Goal: Task Accomplishment & Management: Manage account settings

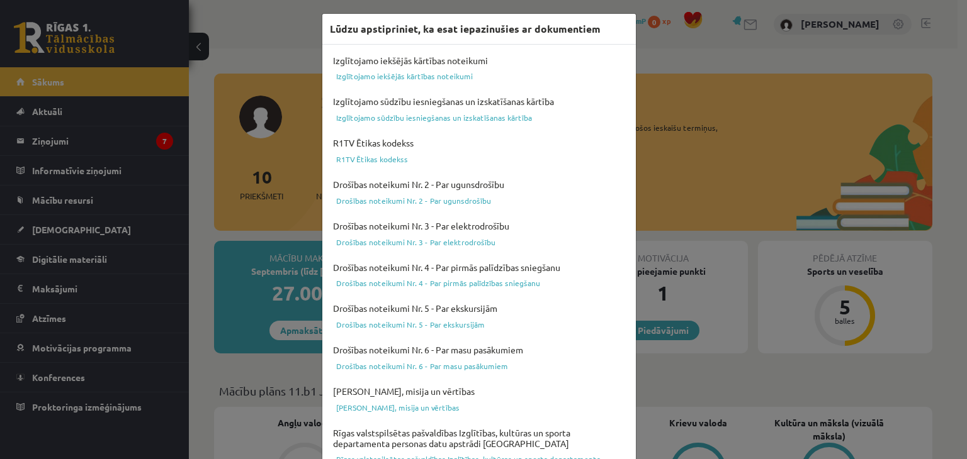
scroll to position [447, 0]
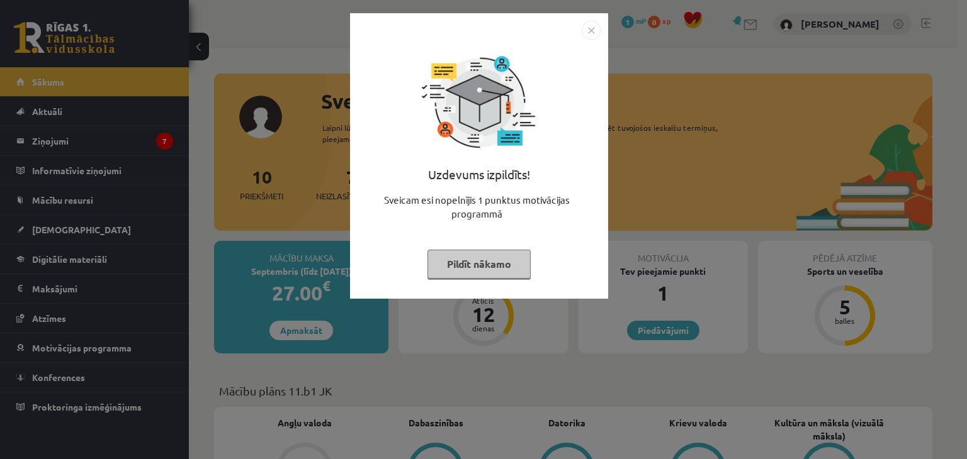
click at [589, 28] on img "Close" at bounding box center [590, 30] width 19 height 19
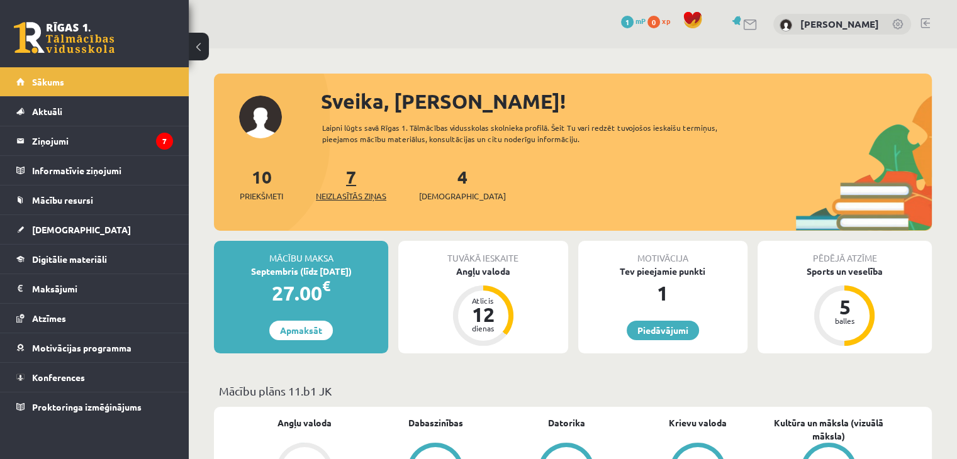
click at [354, 195] on span "Neizlasītās ziņas" at bounding box center [351, 196] width 70 height 13
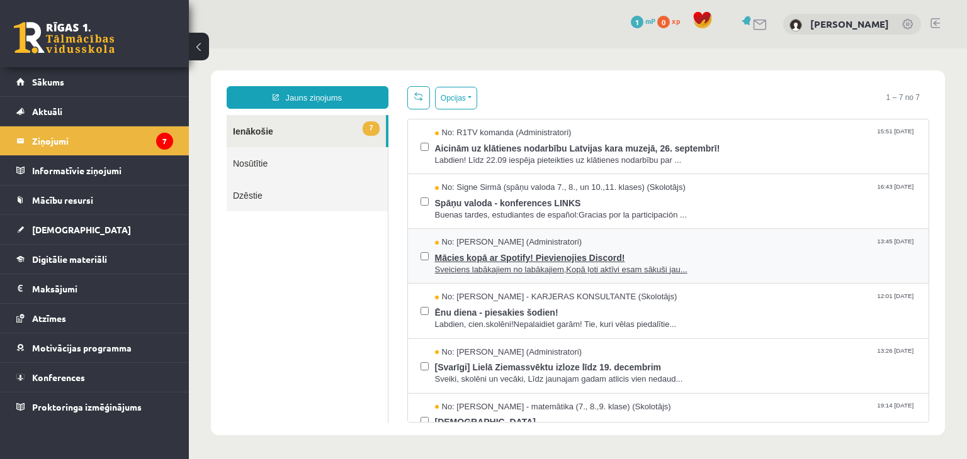
scroll to position [79, 0]
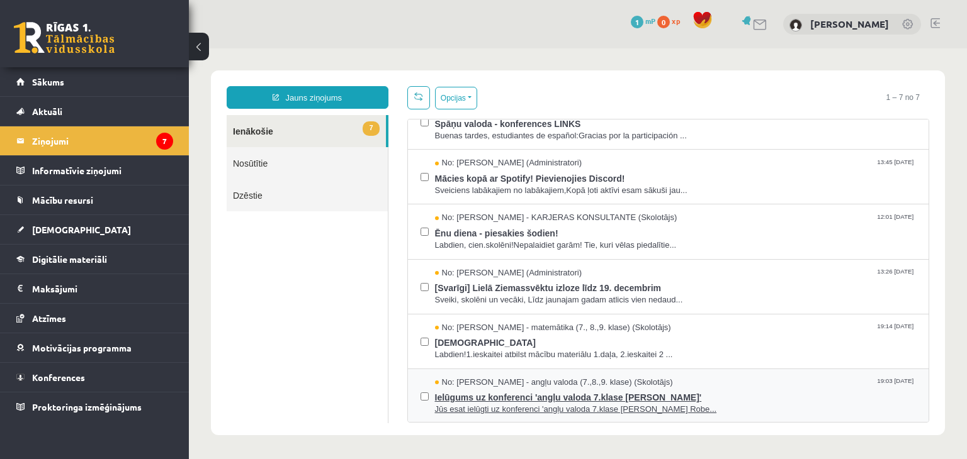
click at [494, 411] on span "Jūs esat ielūgti uz konferenci 'angļu valoda 7.klase [PERSON_NAME] Robe..." at bounding box center [675, 410] width 481 height 12
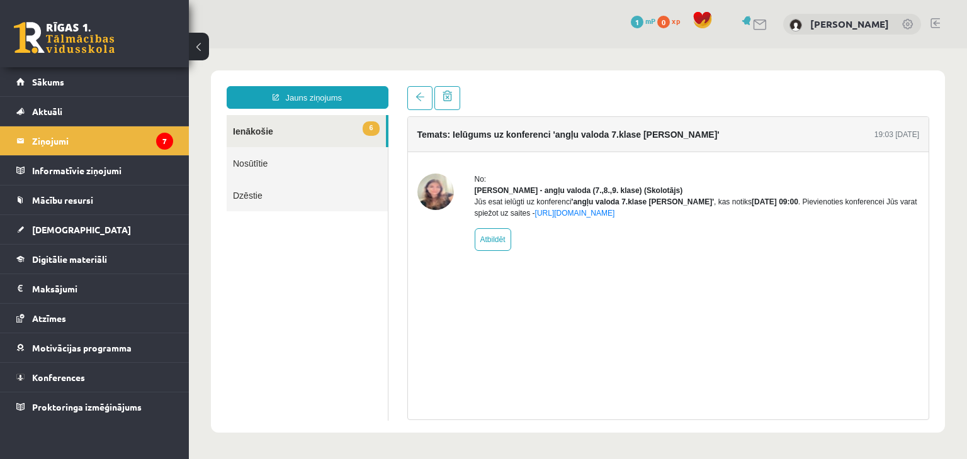
scroll to position [0, 0]
click at [416, 86] on link at bounding box center [419, 98] width 25 height 24
click at [417, 100] on span at bounding box center [419, 97] width 9 height 9
click at [415, 95] on span at bounding box center [419, 97] width 9 height 9
click at [356, 133] on link "6 Ienākošie" at bounding box center [306, 131] width 159 height 32
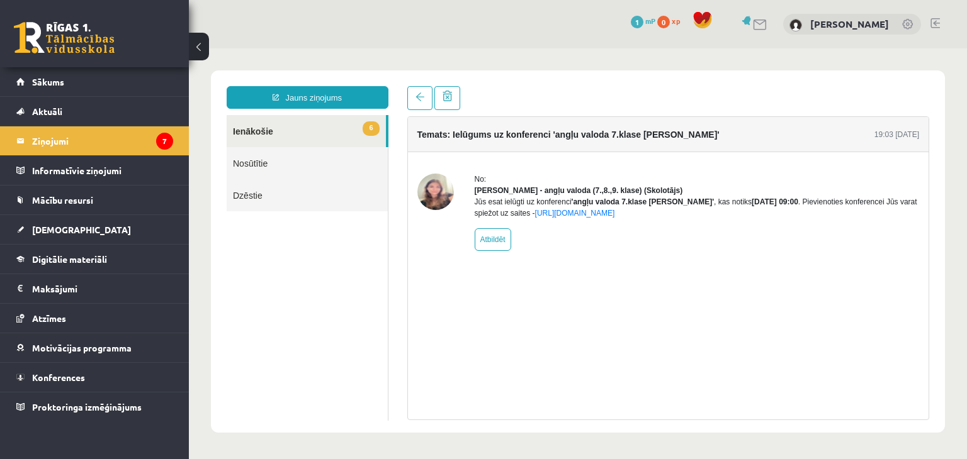
click at [347, 123] on link "6 Ienākošie" at bounding box center [306, 131] width 159 height 32
click at [284, 132] on link "6 Ienākošie" at bounding box center [306, 131] width 159 height 32
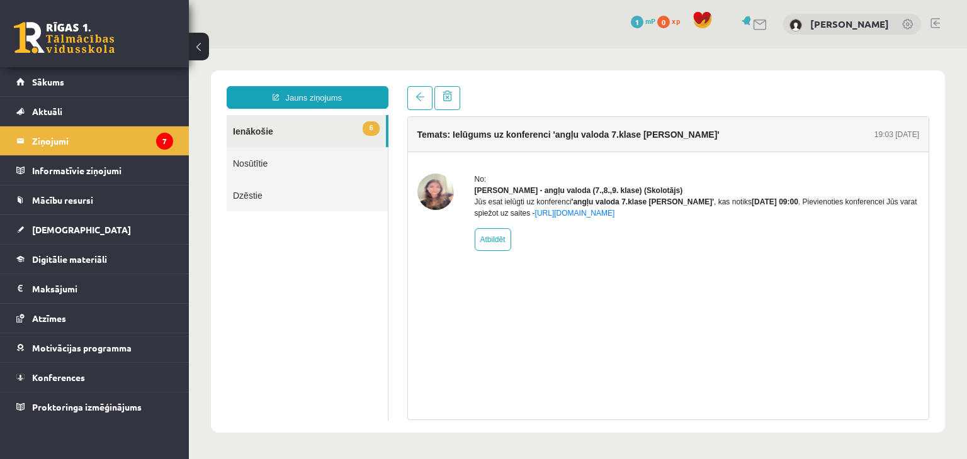
click at [284, 132] on link "6 Ienākošie" at bounding box center [306, 131] width 159 height 32
click at [126, 148] on legend "Ziņojumi 7" at bounding box center [102, 140] width 141 height 29
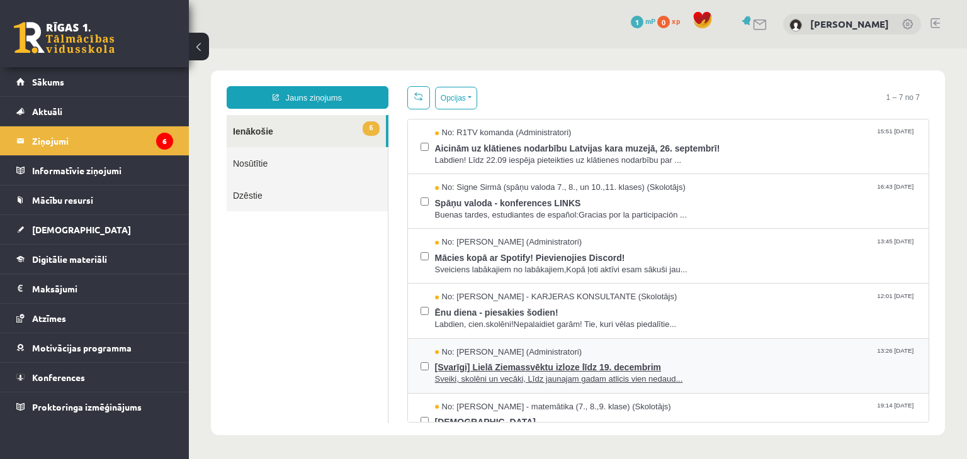
click at [529, 369] on span "[Svarīgi] Lielā Ziemassvēktu izloze līdz 19. decembrim" at bounding box center [675, 366] width 481 height 16
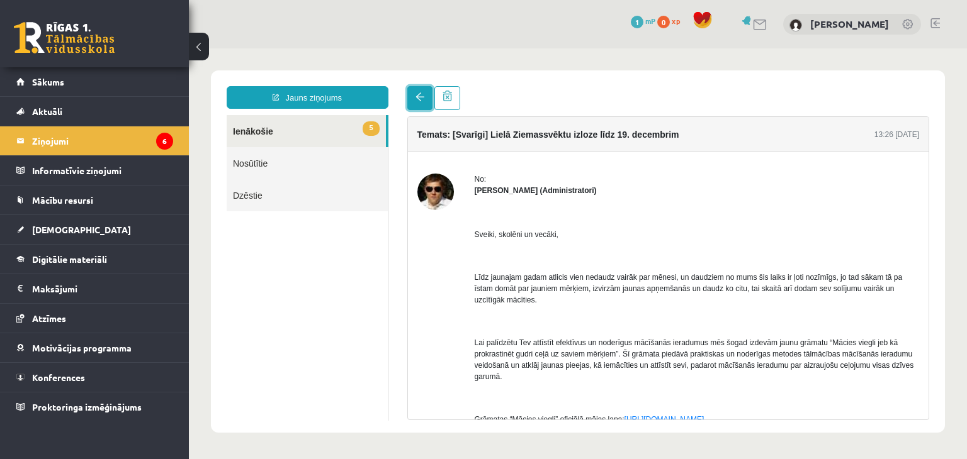
click at [422, 99] on span at bounding box center [419, 97] width 9 height 9
click at [77, 94] on link "Sākums" at bounding box center [94, 81] width 157 height 29
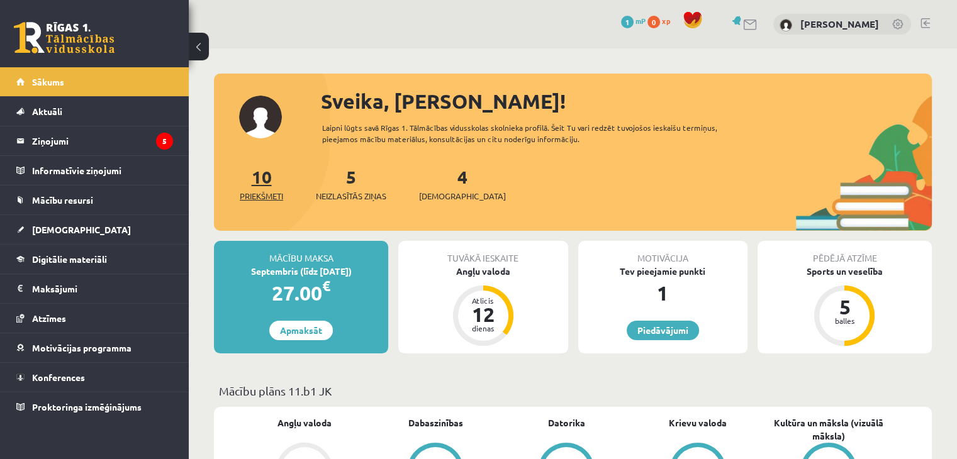
click at [267, 197] on span "Priekšmeti" at bounding box center [261, 196] width 43 height 13
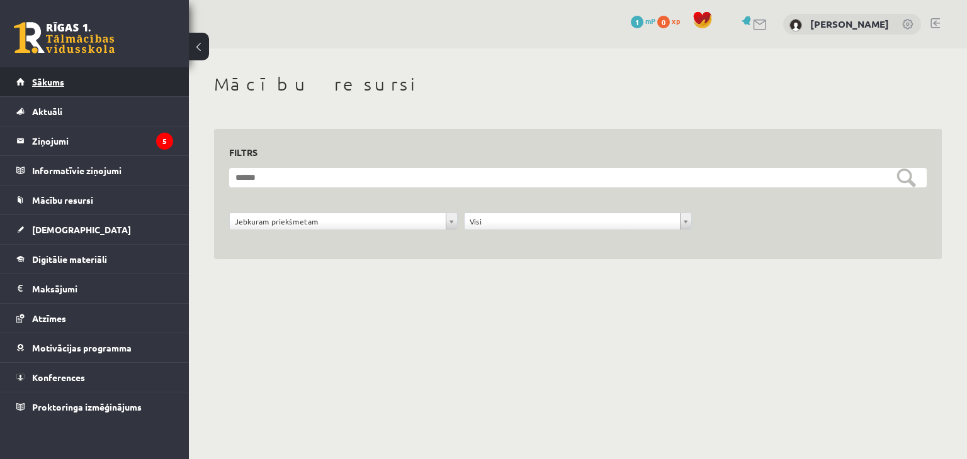
click at [134, 93] on link "Sākums" at bounding box center [94, 81] width 157 height 29
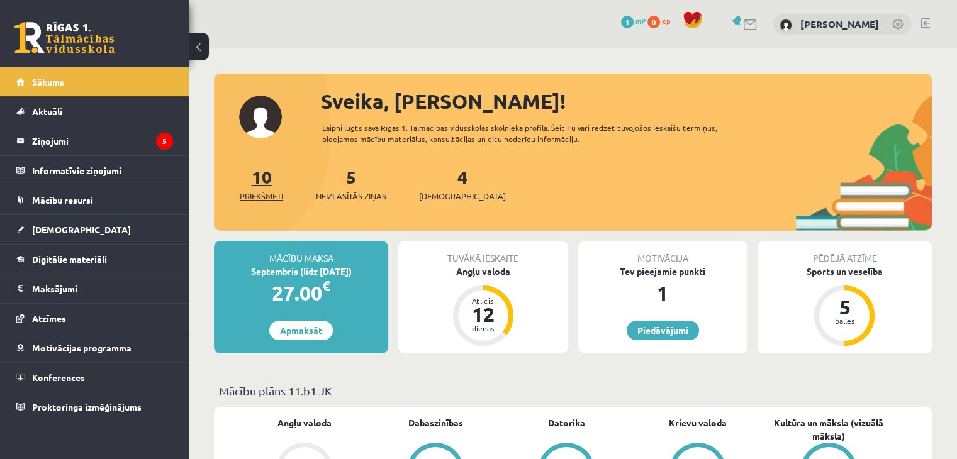
click at [266, 194] on span "Priekšmeti" at bounding box center [261, 196] width 43 height 13
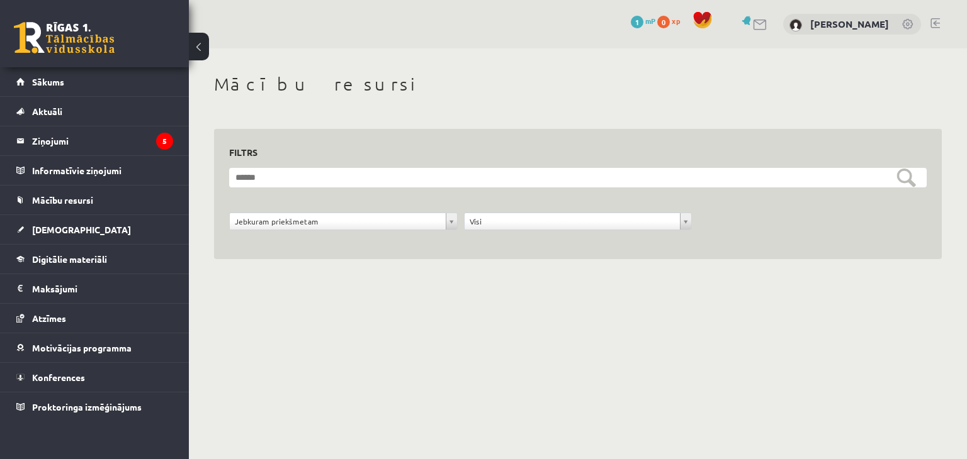
click at [76, 50] on link at bounding box center [64, 37] width 101 height 31
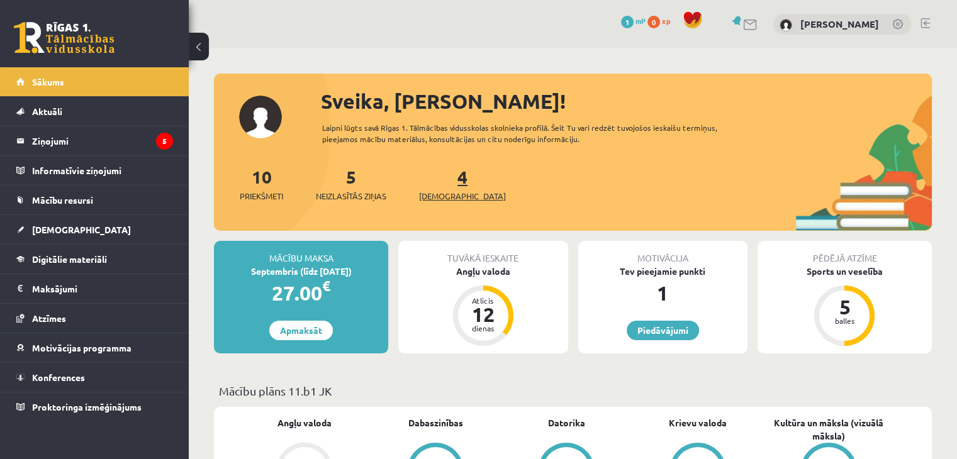
click at [438, 194] on span "[DEMOGRAPHIC_DATA]" at bounding box center [462, 196] width 87 height 13
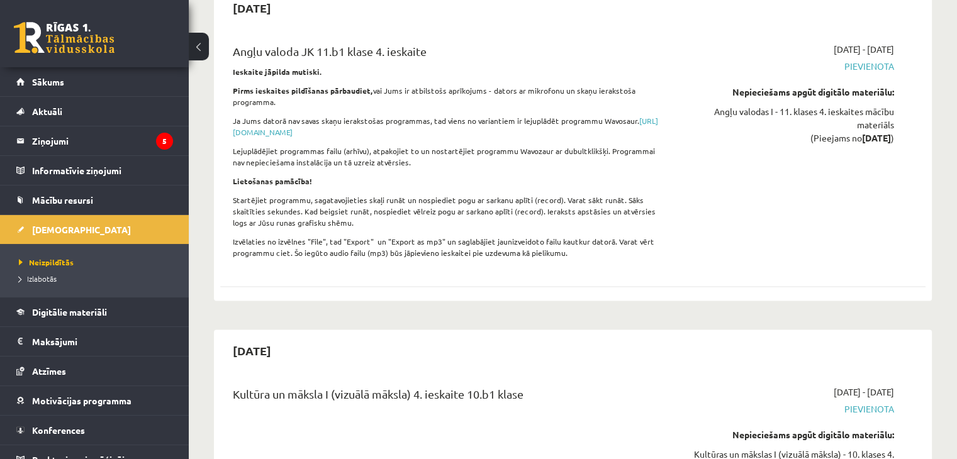
scroll to position [1853, 0]
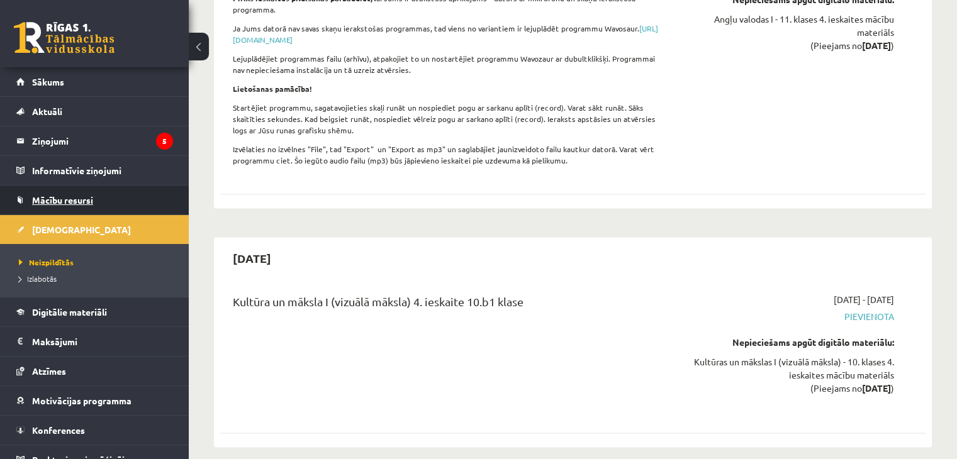
click at [84, 192] on link "Mācību resursi" at bounding box center [94, 200] width 157 height 29
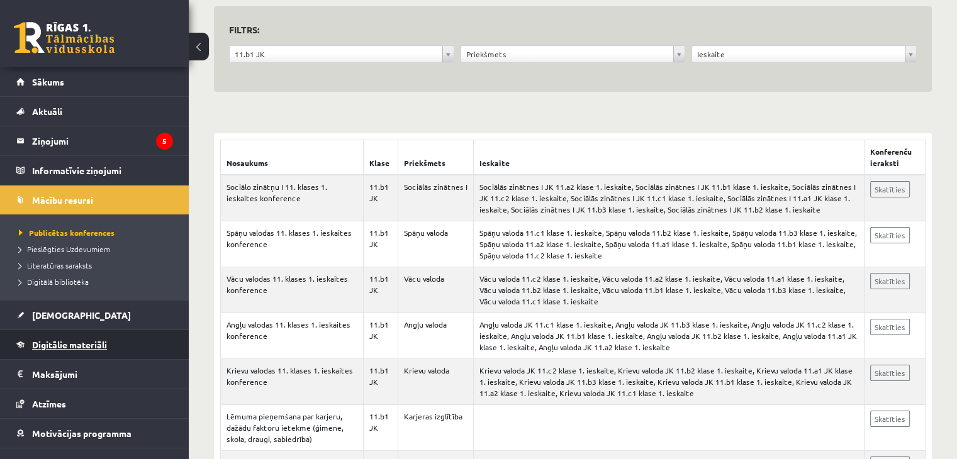
scroll to position [47, 0]
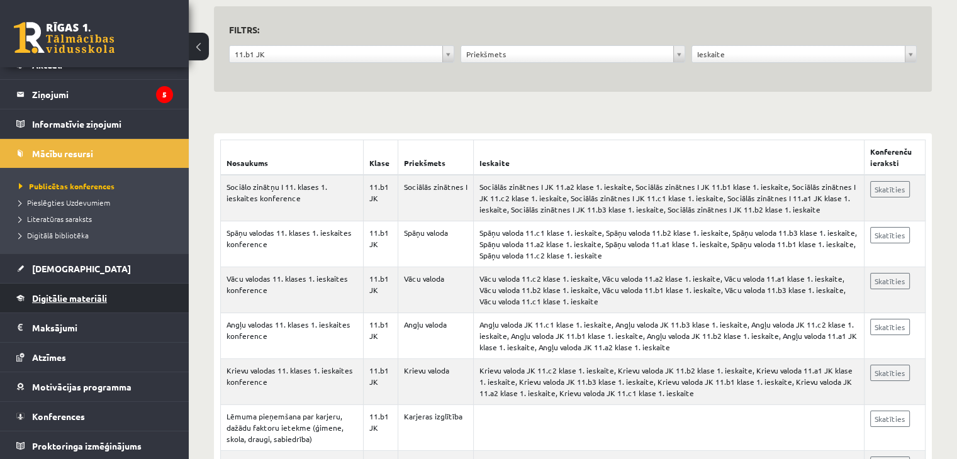
click at [88, 296] on span "Digitālie materiāli" at bounding box center [69, 298] width 75 height 11
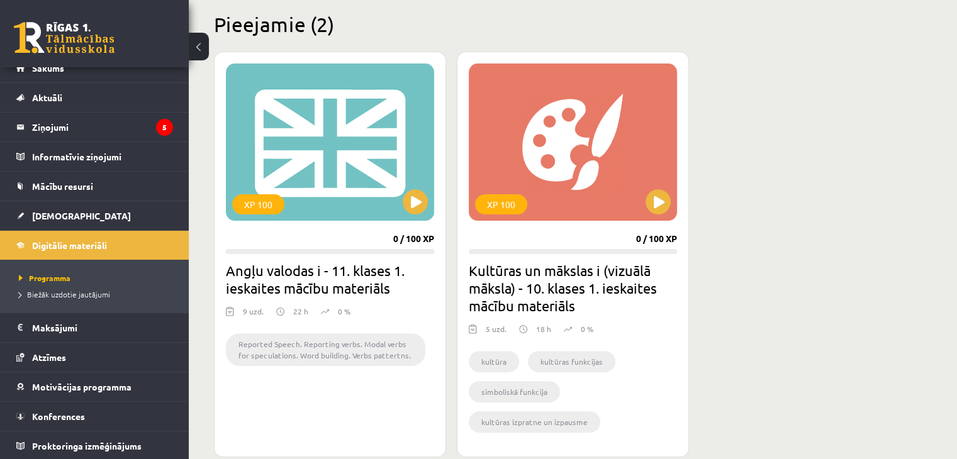
scroll to position [308, 0]
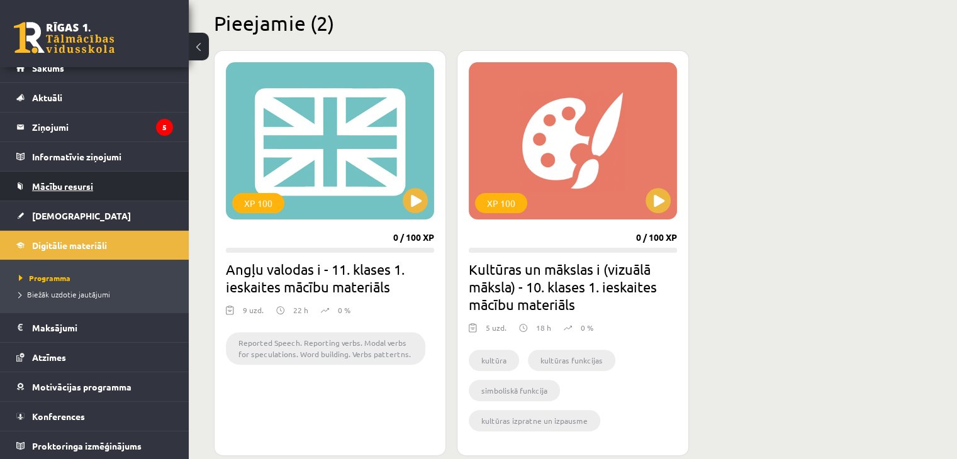
click at [76, 177] on link "Mācību resursi" at bounding box center [94, 186] width 157 height 29
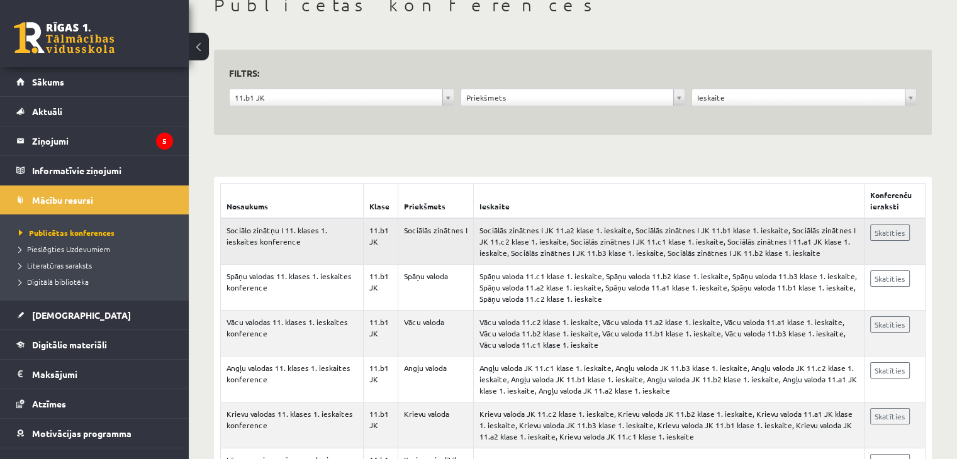
scroll to position [81, 0]
click at [892, 233] on link "Skatīties" at bounding box center [890, 231] width 40 height 16
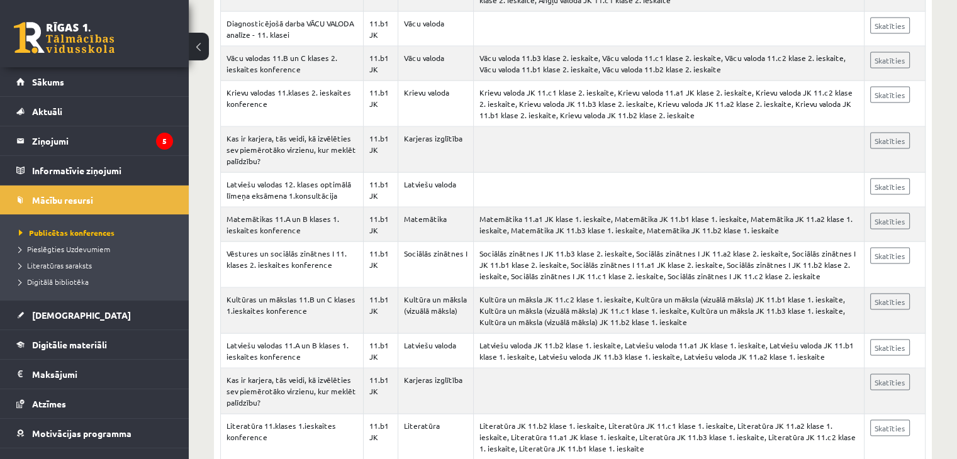
scroll to position [2712, 0]
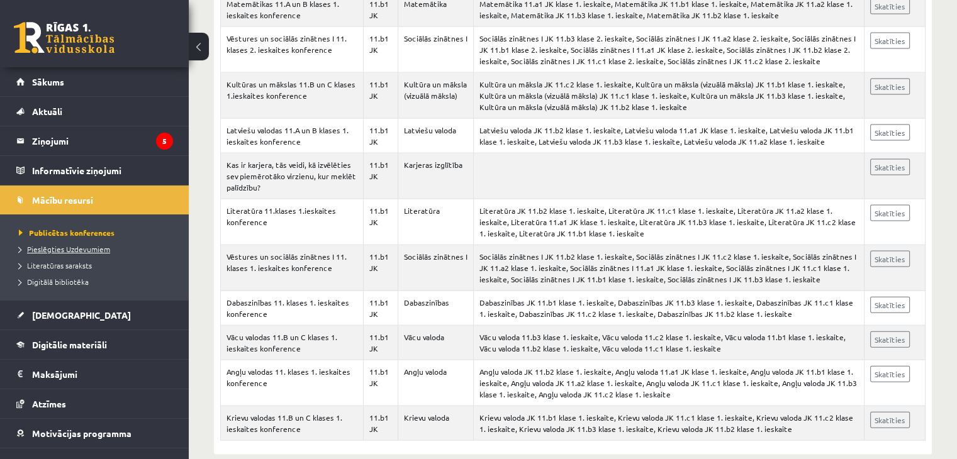
click at [89, 245] on span "Pieslēgties Uzdevumiem" at bounding box center [64, 249] width 91 height 10
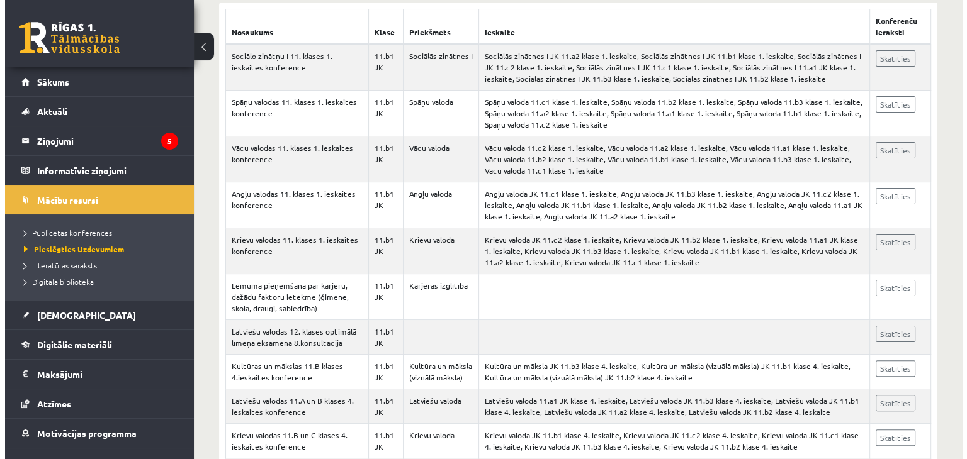
scroll to position [0, 0]
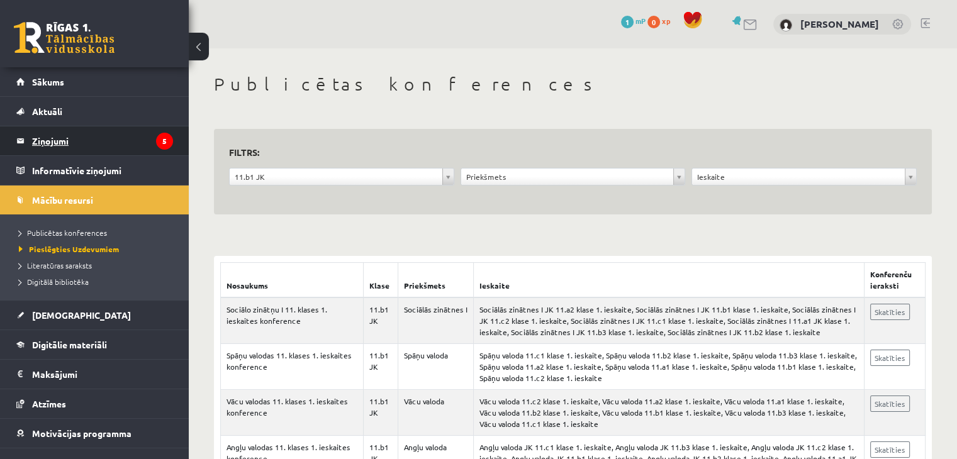
click at [52, 144] on legend "Ziņojumi 5" at bounding box center [102, 140] width 141 height 29
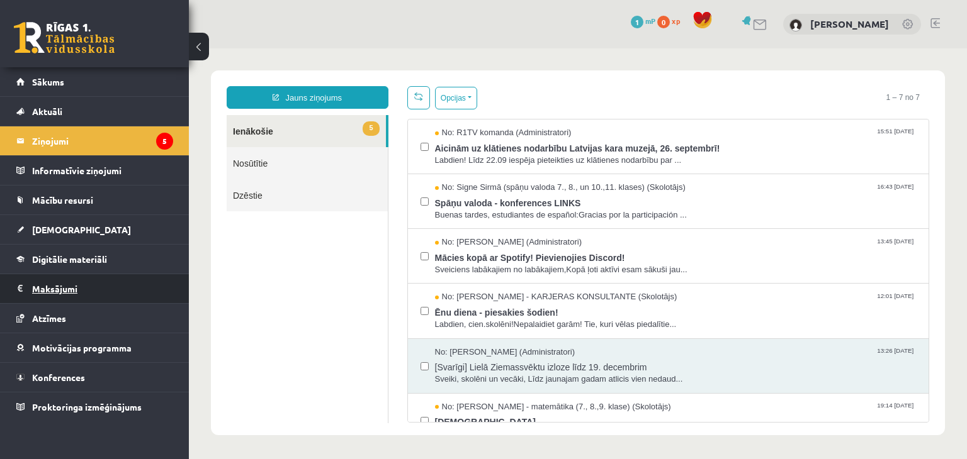
click at [60, 291] on legend "Maksājumi 0" at bounding box center [102, 288] width 141 height 29
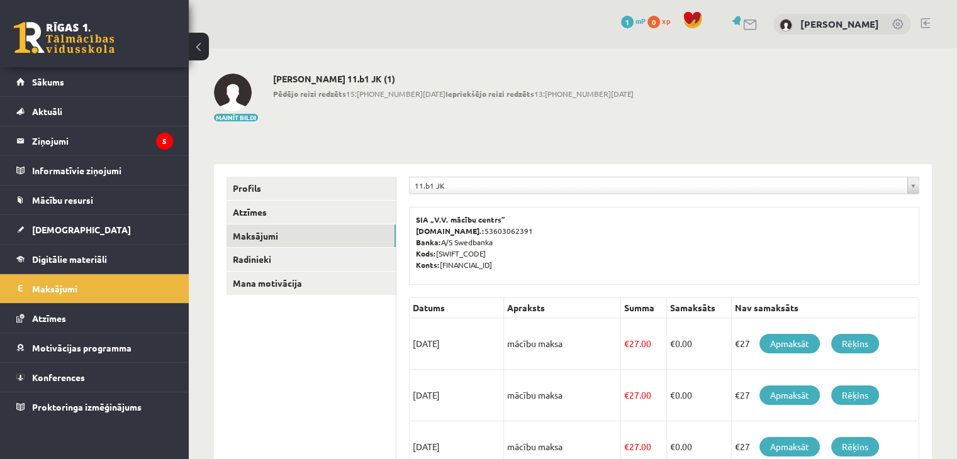
scroll to position [233, 0]
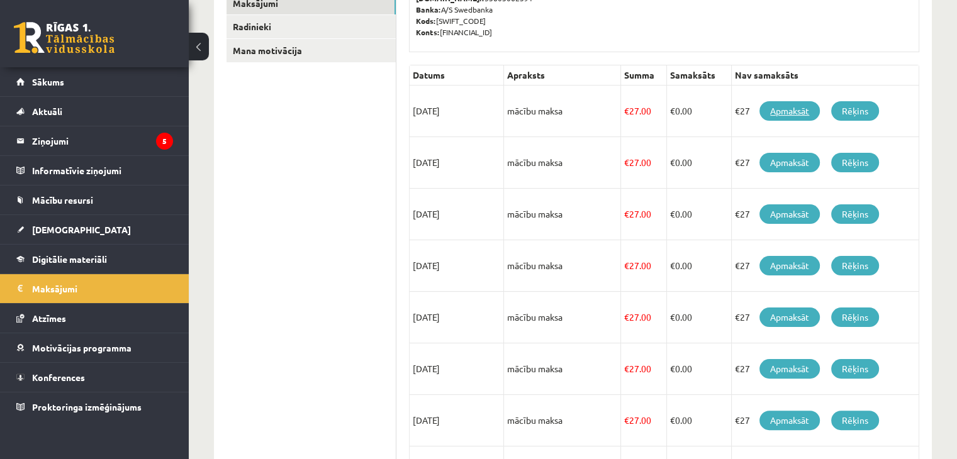
click at [773, 114] on link "Apmaksāt" at bounding box center [790, 111] width 60 height 20
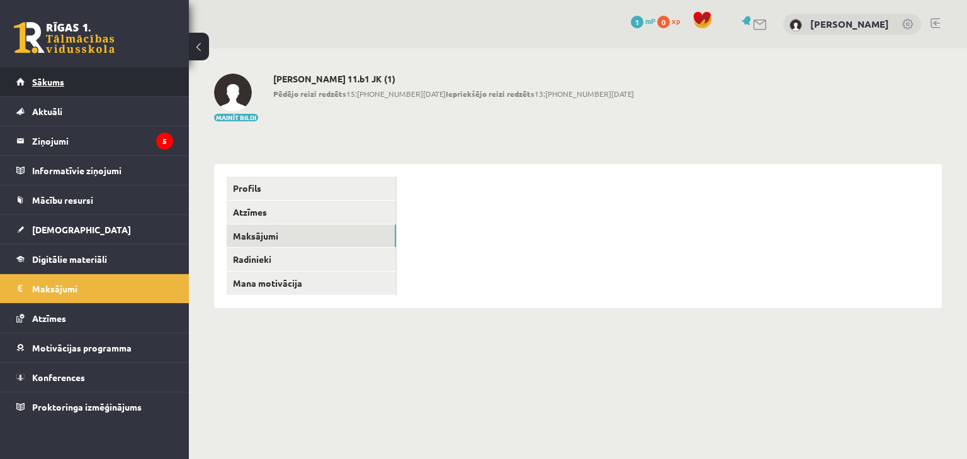
click at [86, 89] on link "Sākums" at bounding box center [94, 81] width 157 height 29
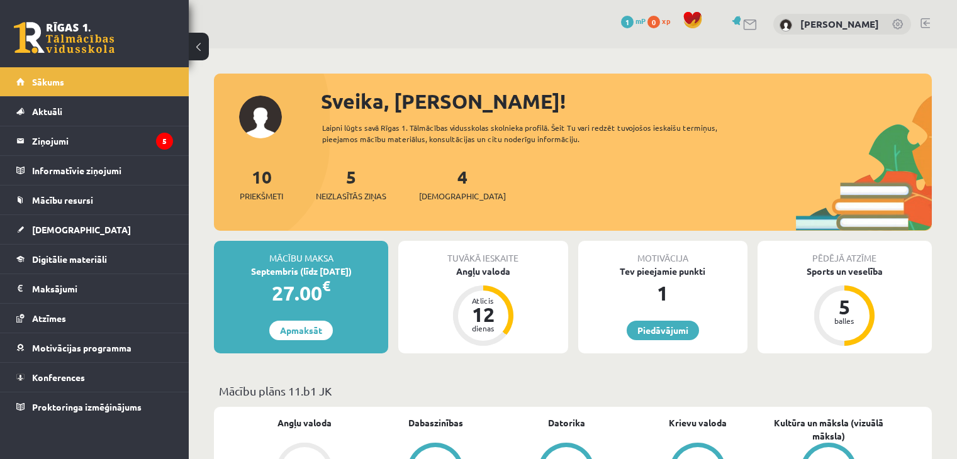
scroll to position [179, 0]
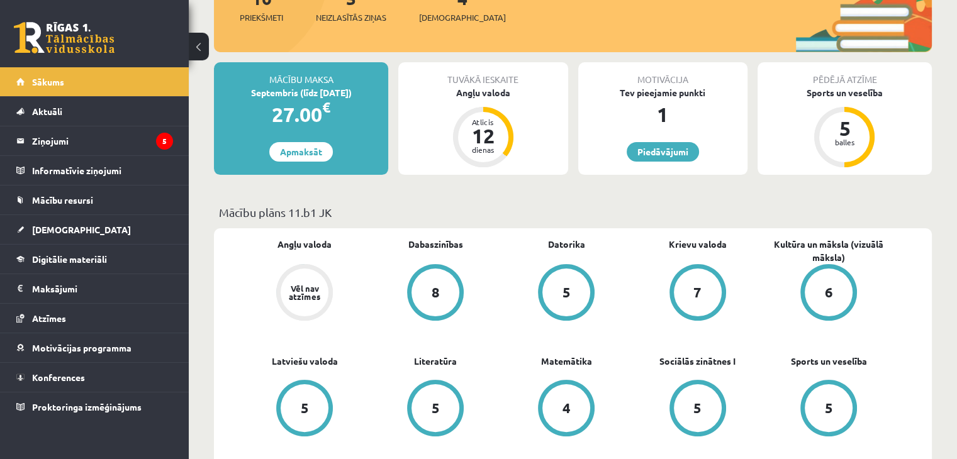
click at [709, 210] on p "Mācību plāns 11.b1 JK" at bounding box center [573, 212] width 708 height 17
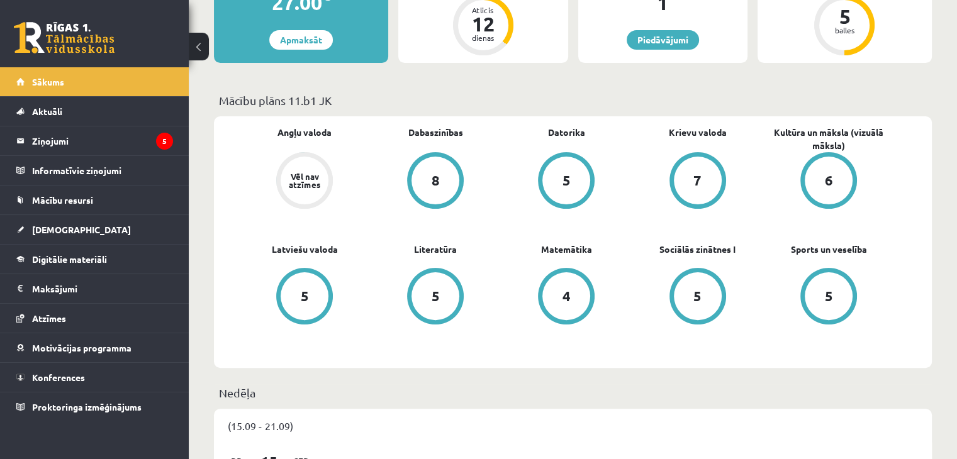
scroll to position [0, 0]
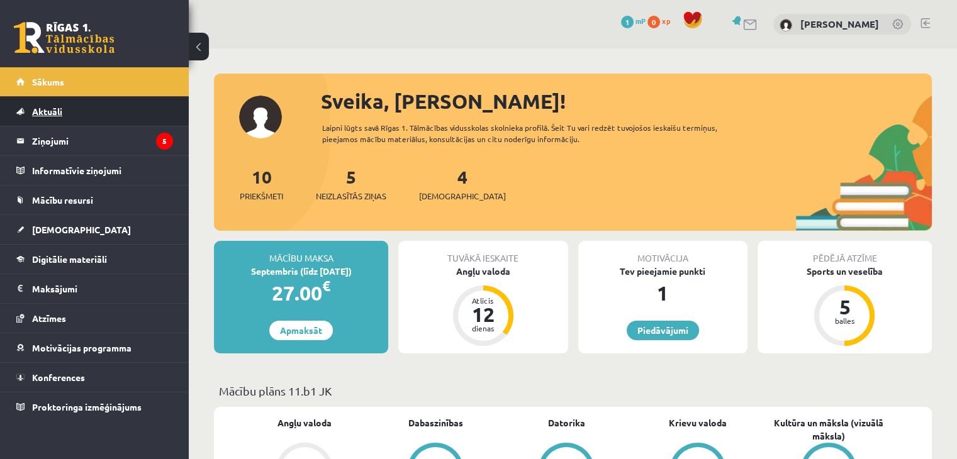
click at [123, 123] on link "Aktuāli" at bounding box center [94, 111] width 157 height 29
